Goal: Task Accomplishment & Management: Manage account settings

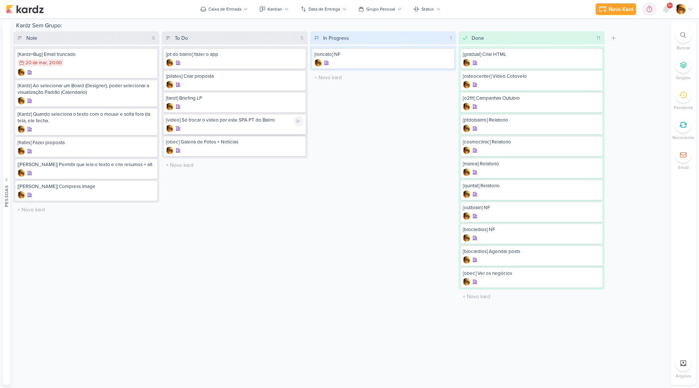
click at [200, 128] on div at bounding box center [234, 128] width 137 height 7
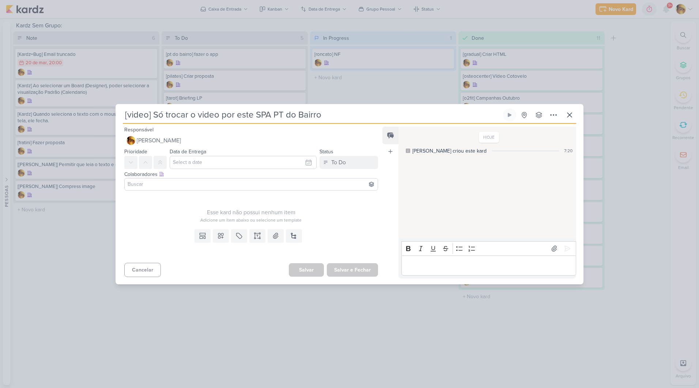
click at [326, 117] on input "[video] Só trocar o video por este SPA PT do Bairro" at bounding box center [312, 115] width 379 height 13
type input "[video] Só trocar o video por este SPA PT do Bairro + Gerar video"
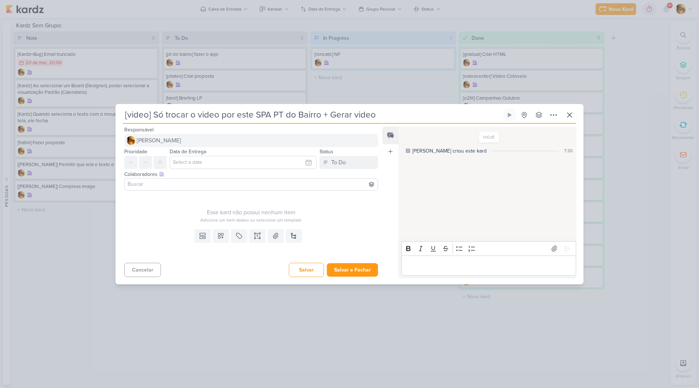
type input "[video] Só trocar o video por este SPA PT do Bairro + Gerar video"
click at [155, 137] on span "[PERSON_NAME]" at bounding box center [159, 140] width 44 height 9
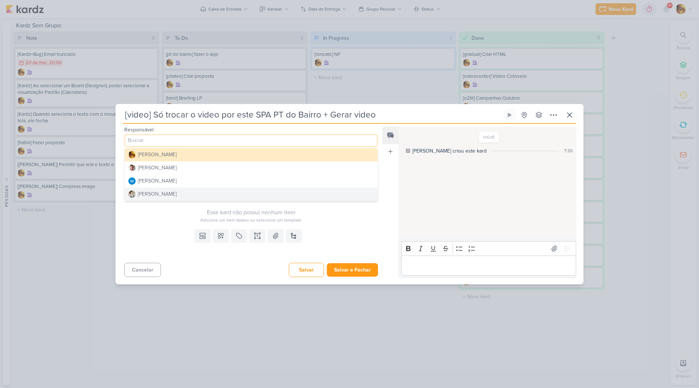
click at [153, 195] on div "[PERSON_NAME]" at bounding box center [157, 194] width 39 height 8
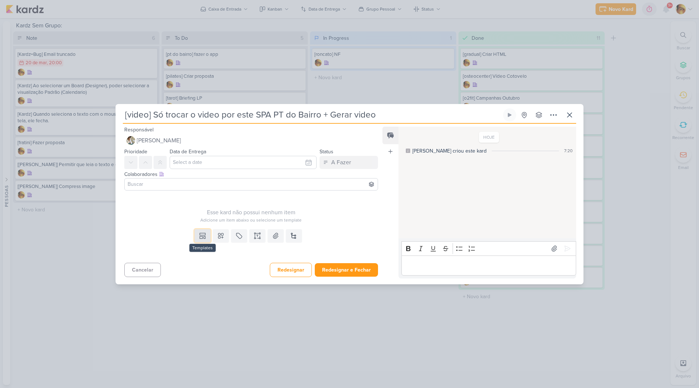
click at [204, 235] on icon at bounding box center [201, 234] width 5 height 2
click at [204, 223] on div "Design" at bounding box center [227, 220] width 57 height 8
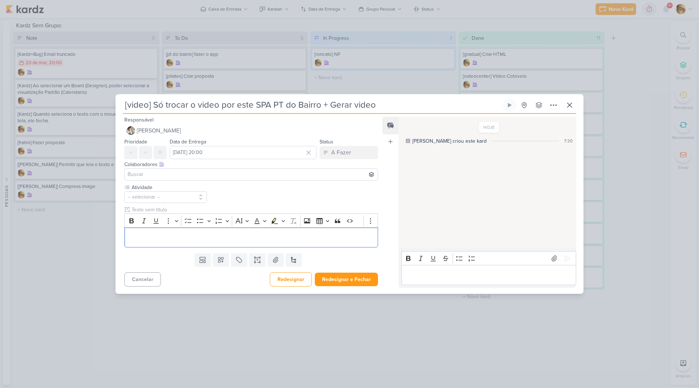
click at [194, 167] on div "Colaboradores Este kard pode ser visível a usuários da sua organização Este kar…" at bounding box center [251, 165] width 254 height 8
click at [194, 149] on input "[DATE] 20:00" at bounding box center [243, 152] width 147 height 13
click at [290, 204] on div "10" at bounding box center [294, 202] width 11 height 10
type input "[DATE] 20:00"
click at [189, 200] on button "-- selecionar --" at bounding box center [165, 197] width 83 height 12
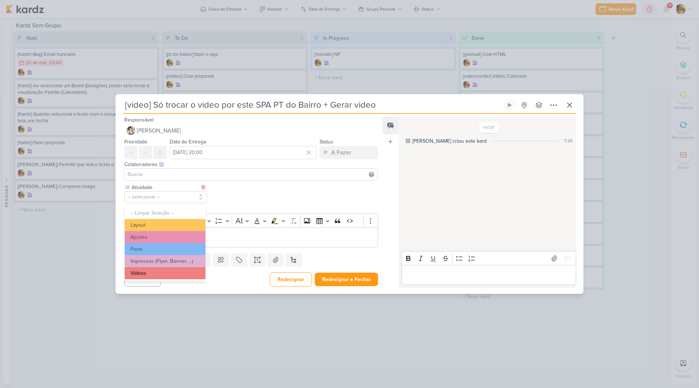
click at [152, 272] on button "Vídeos" at bounding box center [165, 273] width 81 height 12
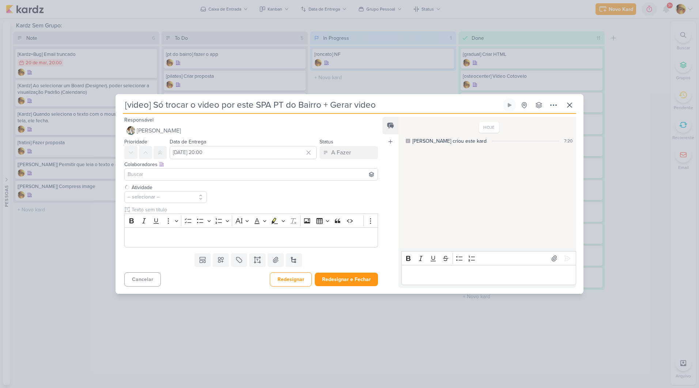
click at [152, 249] on div "Atividade -- selecionar -- -- Limpar Seleção -- Layout Ajustes" at bounding box center [247, 217] width 265 height 67
click at [153, 239] on p "Editor editing area: main" at bounding box center [251, 237] width 246 height 9
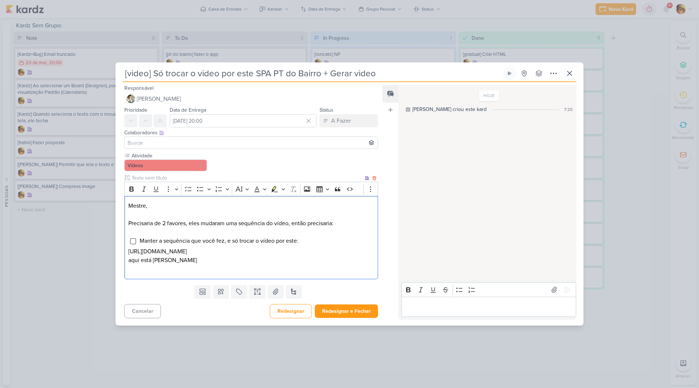
click at [281, 274] on p "Editor editing area: main" at bounding box center [251, 269] width 246 height 9
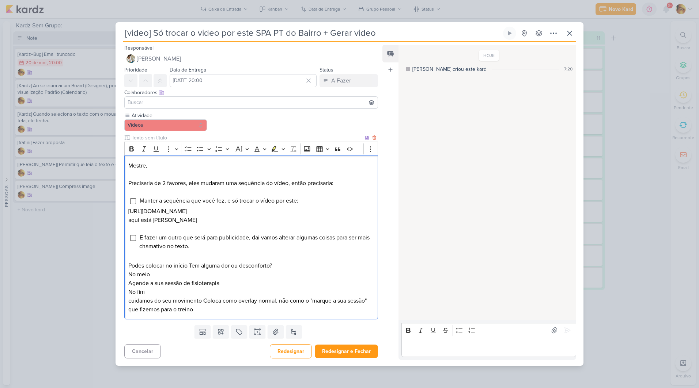
click at [181, 262] on p "Editor editing area: main" at bounding box center [251, 257] width 246 height 9
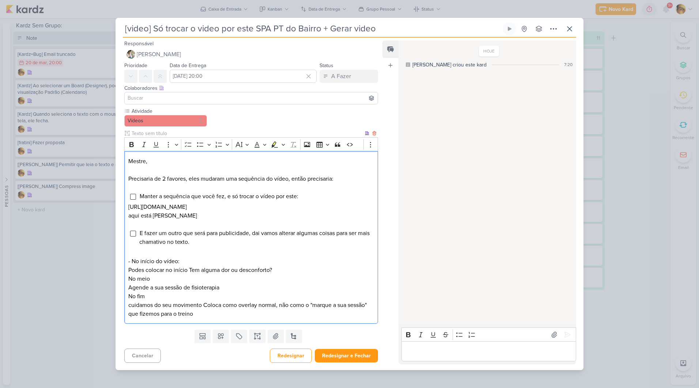
click at [187, 266] on div "Mestre, Precisaria de 2 favores, eles mudaram uma sequência do vídeo, então pre…" at bounding box center [251, 237] width 254 height 173
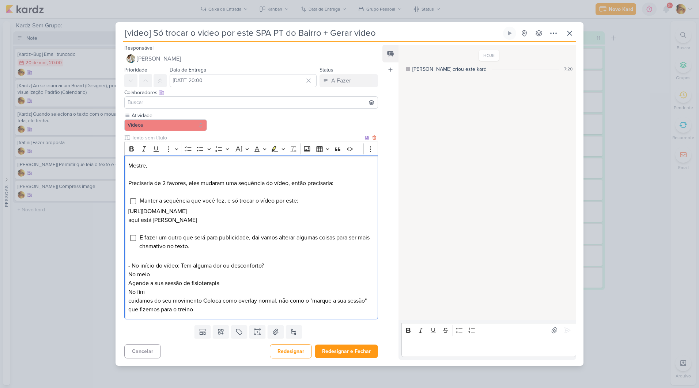
click at [266, 270] on p "- No início do vídeo: Tem alguma dor ou desconforto?" at bounding box center [251, 262] width 246 height 18
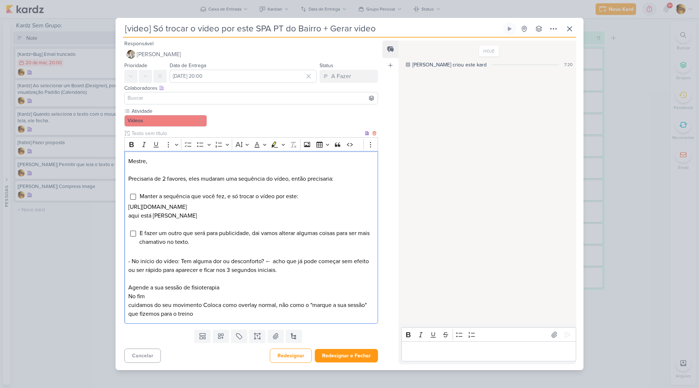
click at [180, 266] on p "- No início do vídeo: Tem alguma dor ou desconforto? ← acho que já pode começar…" at bounding box center [251, 261] width 246 height 26
click at [268, 266] on p "- No início do vídeo: "Tem alguma dor ou desconforto? ← acho que já pode começa…" at bounding box center [251, 261] width 246 height 26
drag, startPoint x: 129, startPoint y: 291, endPoint x: 130, endPoint y: 295, distance: 3.8
click at [129, 291] on p "Agende a sua sessão de fisioterapia" at bounding box center [251, 288] width 246 height 9
click at [287, 292] on p "- No meio do vídeo: "Agende a sua sessão de fisioterapia" at bounding box center [251, 288] width 246 height 9
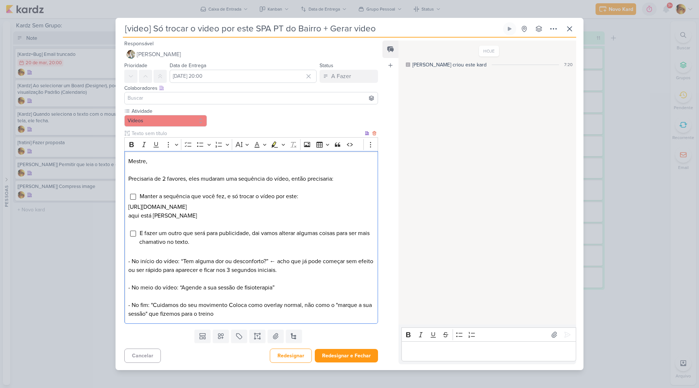
click at [229, 310] on p "- No fim: "Cuidamos do seu movimento Coloca como overlay normal, não como o "ma…" at bounding box center [251, 310] width 246 height 18
click at [235, 311] on p "- No fim: “Cuidamos do seu movimento” – coloca como aparece normal, nao precisa…" at bounding box center [251, 310] width 246 height 18
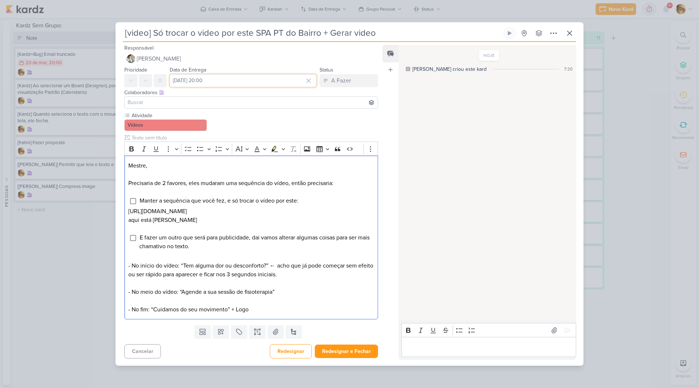
click at [215, 76] on input "[DATE] 20:00" at bounding box center [243, 80] width 147 height 13
click at [290, 115] on div "3" at bounding box center [294, 119] width 11 height 11
type input "[DATE] 20:00"
click at [308, 223] on p "aqui está [PERSON_NAME]" at bounding box center [251, 220] width 246 height 9
click at [343, 358] on button "Redesignar e Fechar" at bounding box center [346, 352] width 63 height 14
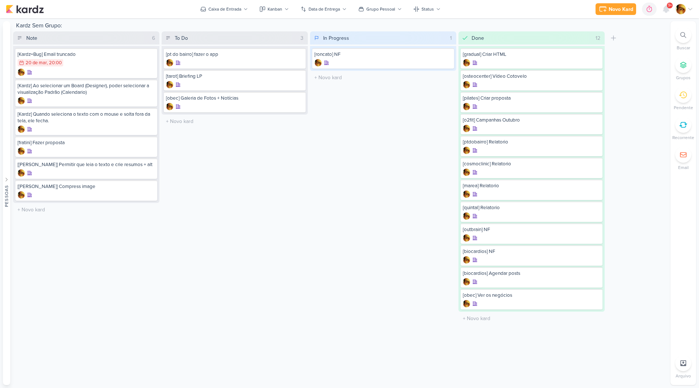
drag, startPoint x: 225, startPoint y: 82, endPoint x: 159, endPoint y: 3, distance: 103.0
